Goal: Find specific page/section: Find specific page/section

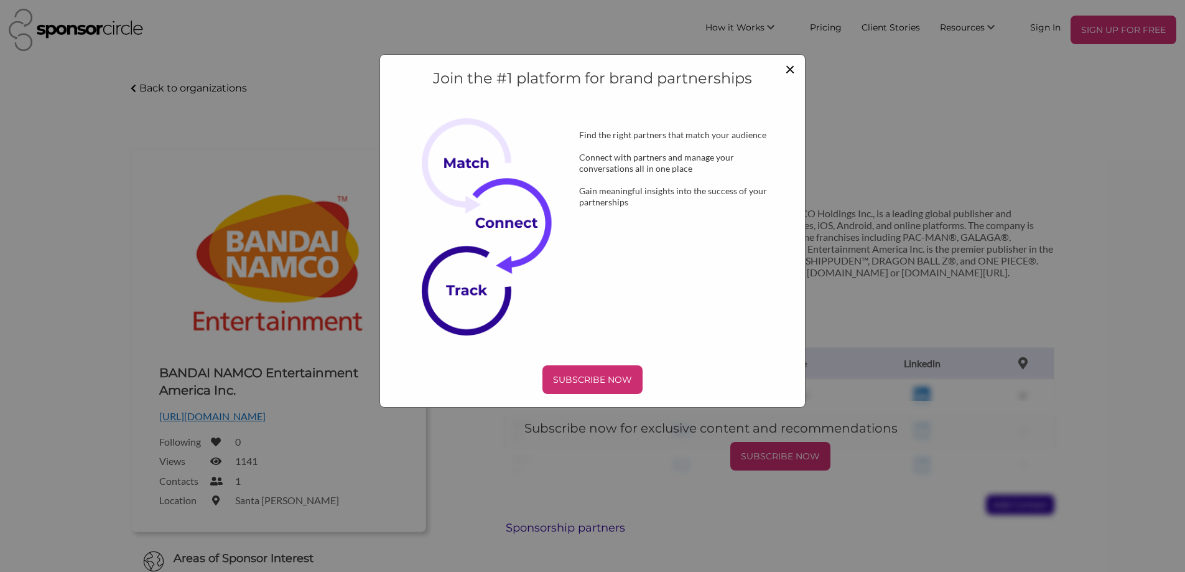
click at [795, 70] on span "×" at bounding box center [790, 68] width 10 height 21
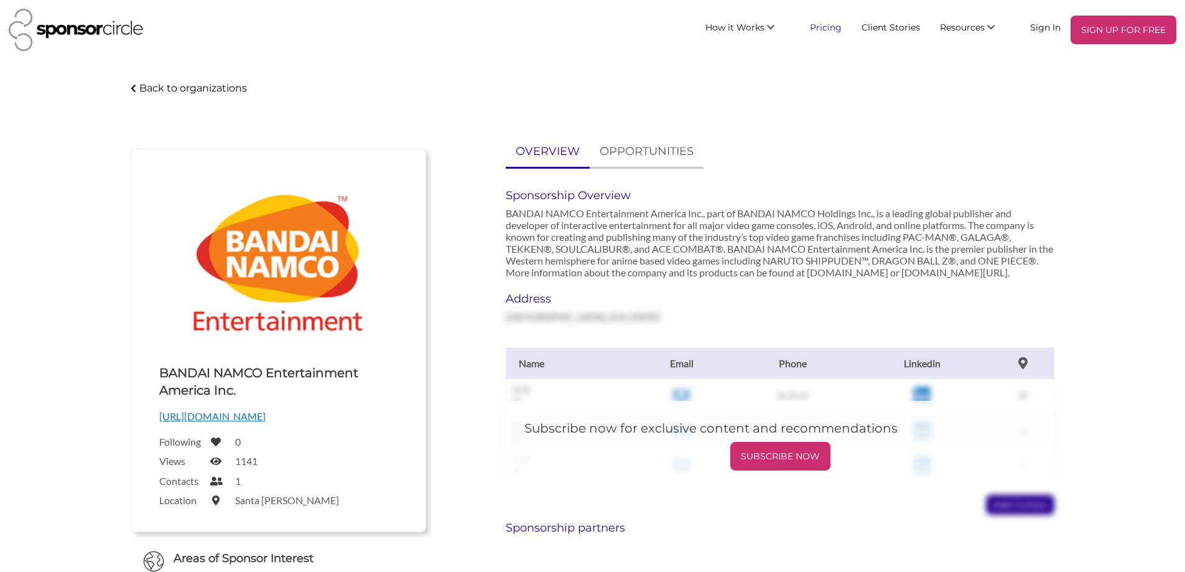
click at [822, 29] on link "Pricing" at bounding box center [826, 27] width 52 height 22
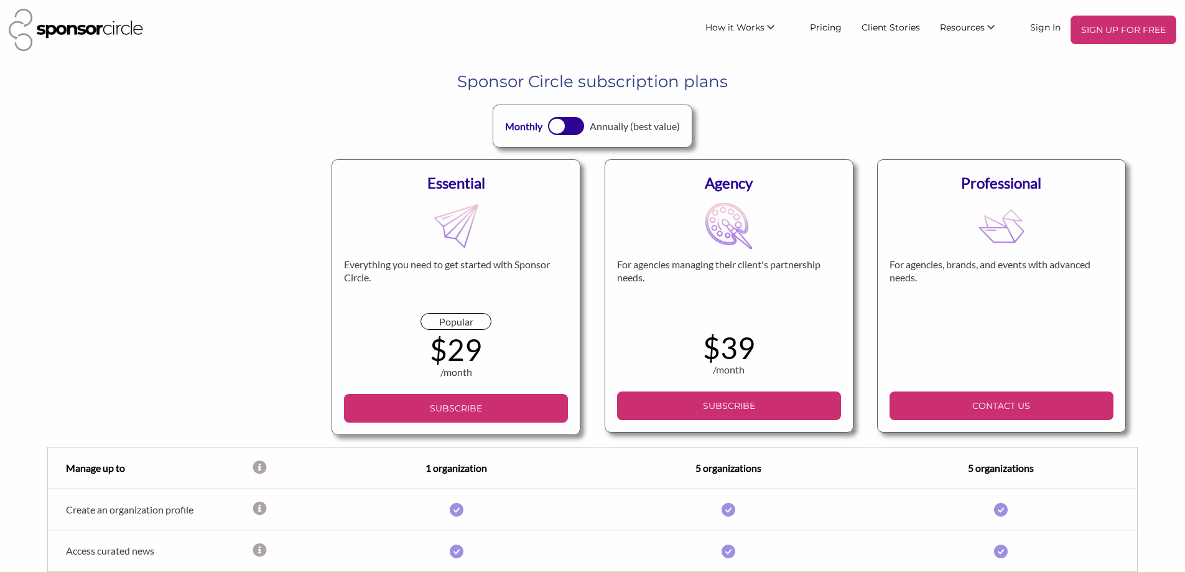
click at [557, 123] on div at bounding box center [557, 126] width 16 height 16
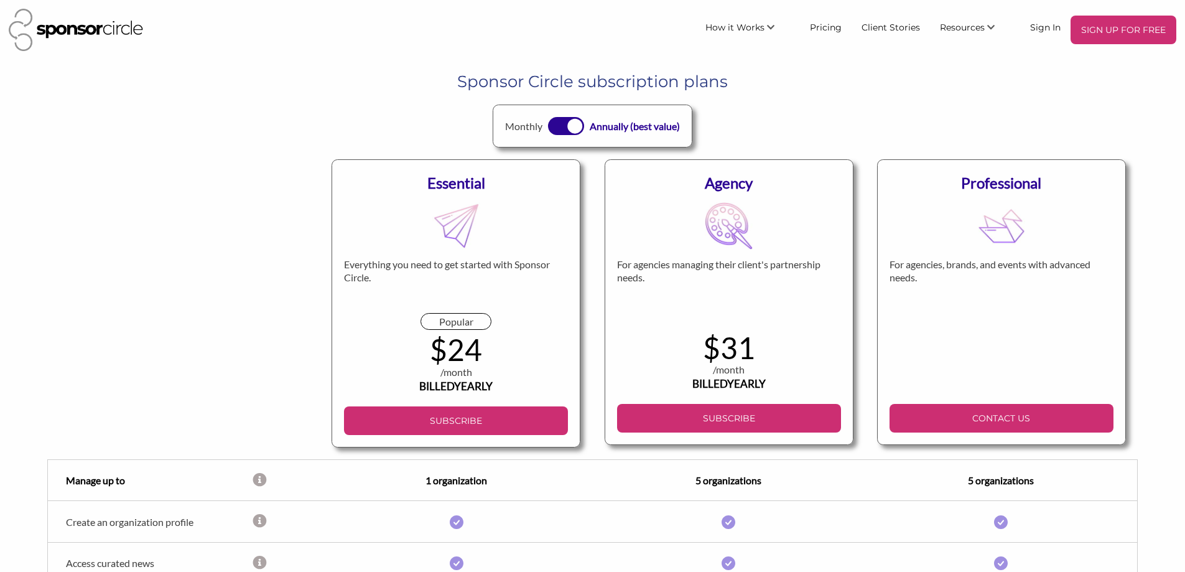
click at [557, 123] on div at bounding box center [565, 126] width 35 height 18
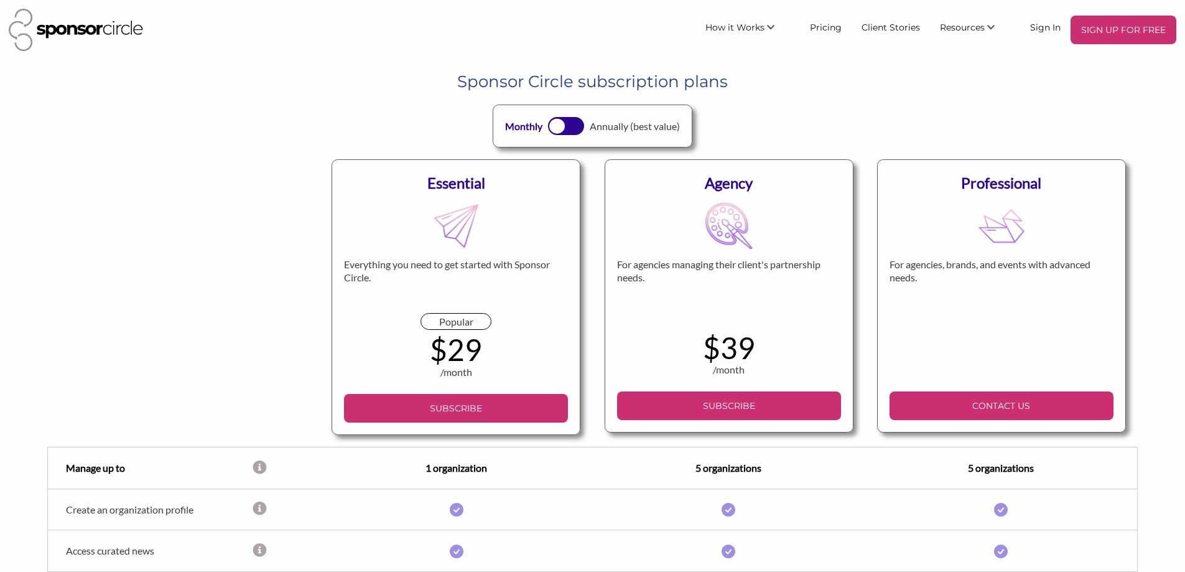
click at [222, 93] on h1 "Sponsor Circle subscription plans" at bounding box center [592, 81] width 976 height 22
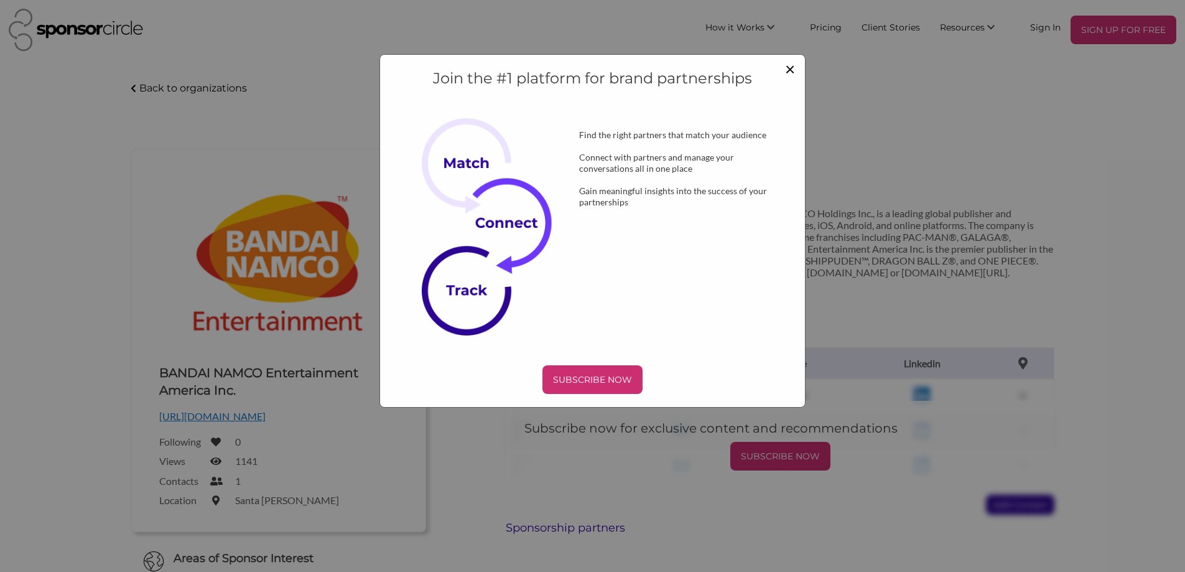
click at [789, 70] on span "×" at bounding box center [790, 68] width 10 height 21
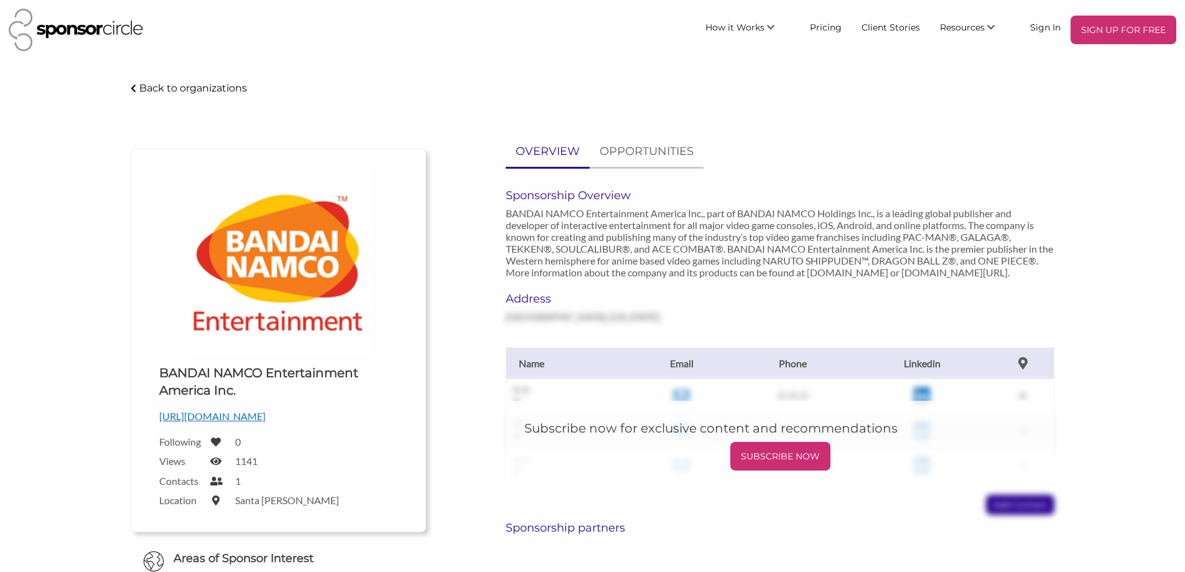
click at [133, 86] on icon at bounding box center [134, 88] width 6 height 9
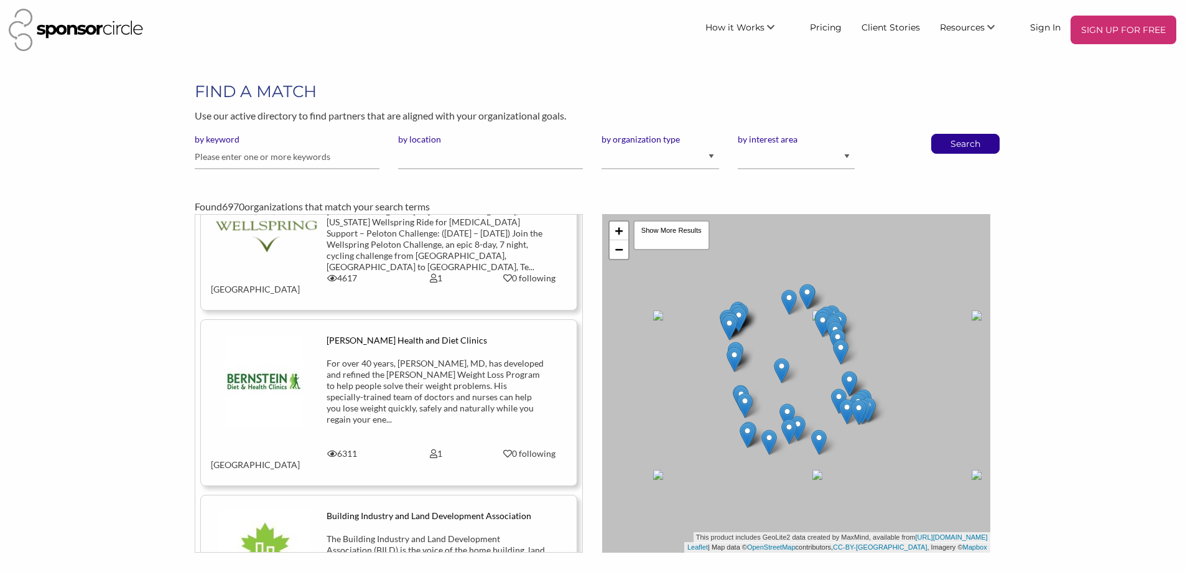
scroll to position [311, 0]
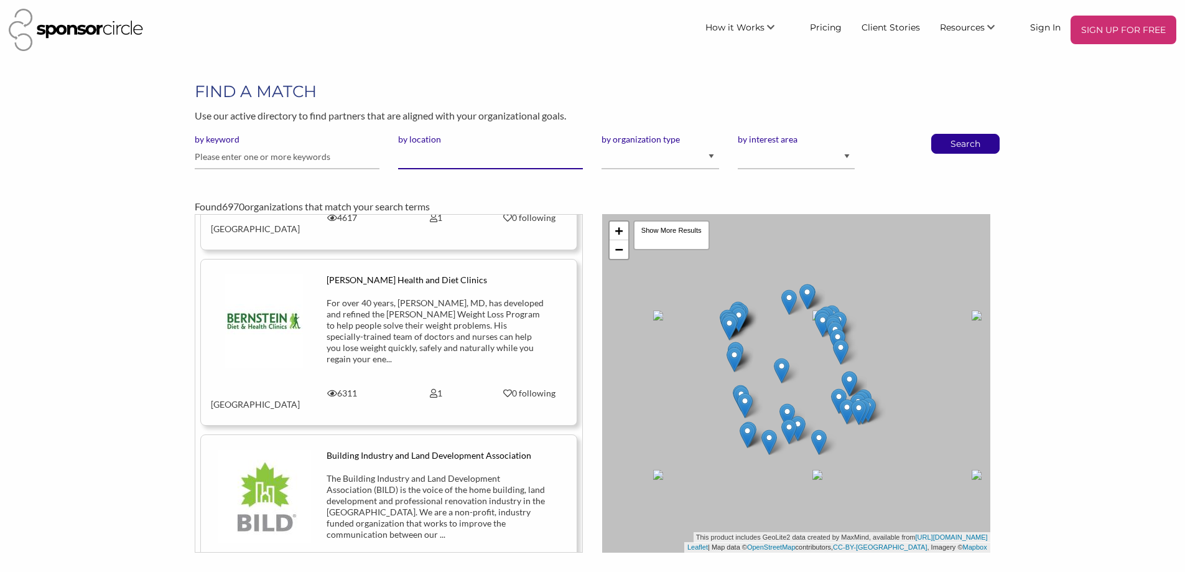
click at [415, 159] on input "by location" at bounding box center [490, 157] width 185 height 24
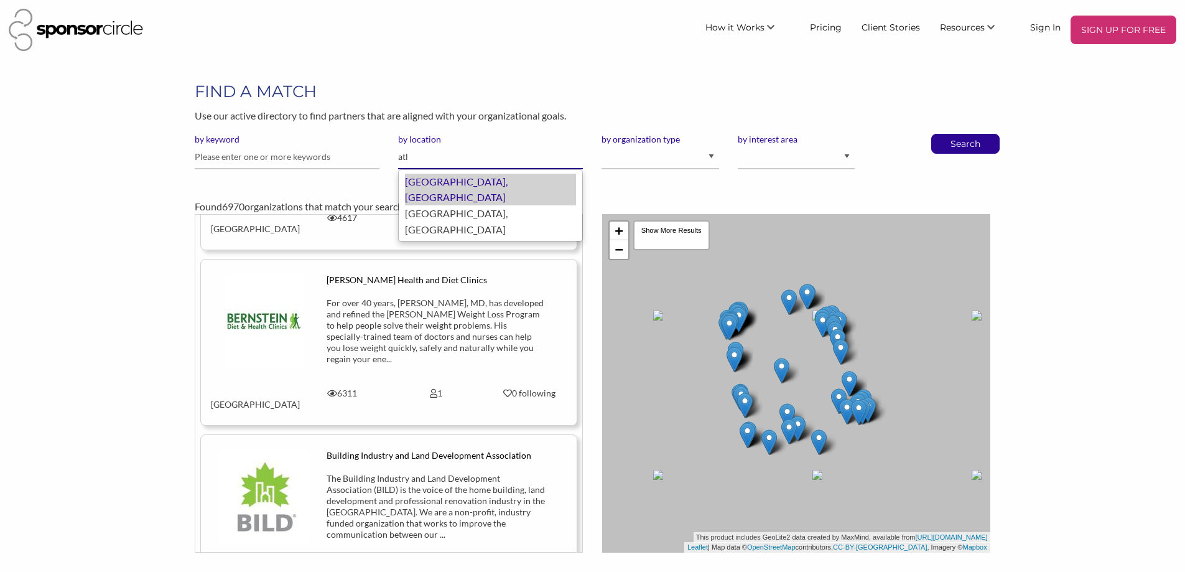
click at [455, 183] on div "[GEOGRAPHIC_DATA], [GEOGRAPHIC_DATA]" at bounding box center [490, 190] width 171 height 32
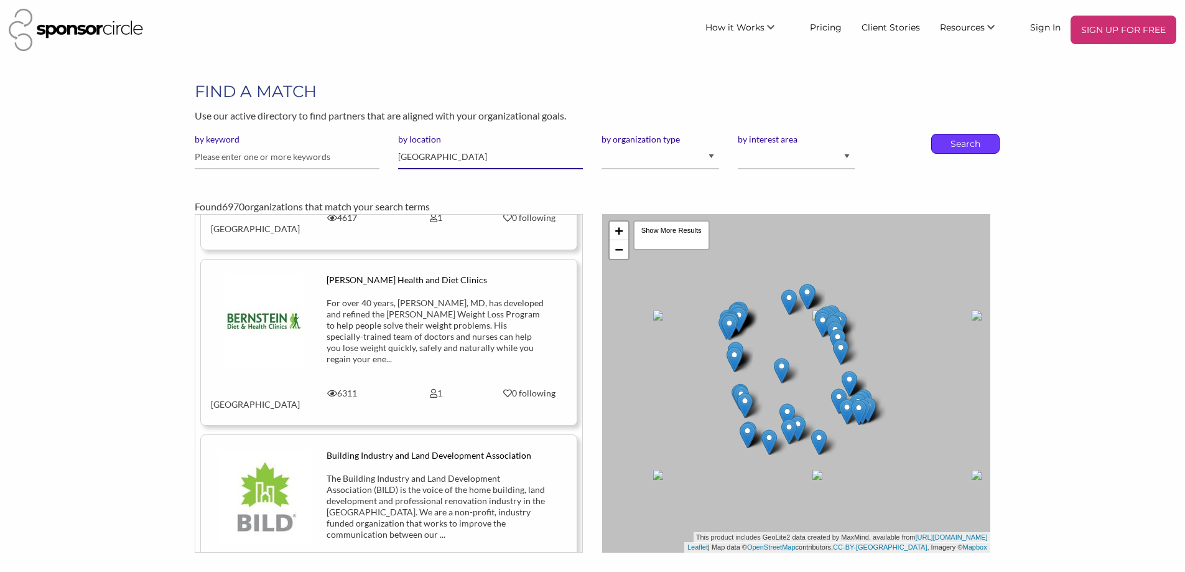
type input "[GEOGRAPHIC_DATA]"
click at [965, 141] on p "Search" at bounding box center [965, 143] width 41 height 19
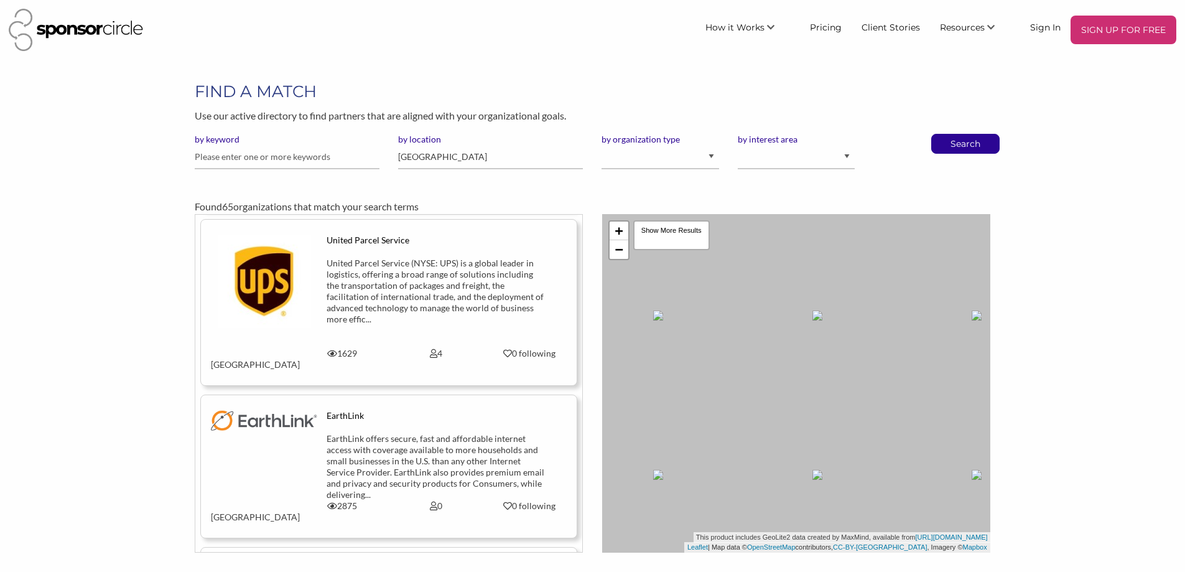
scroll to position [7775, 0]
